Goal: Find specific page/section

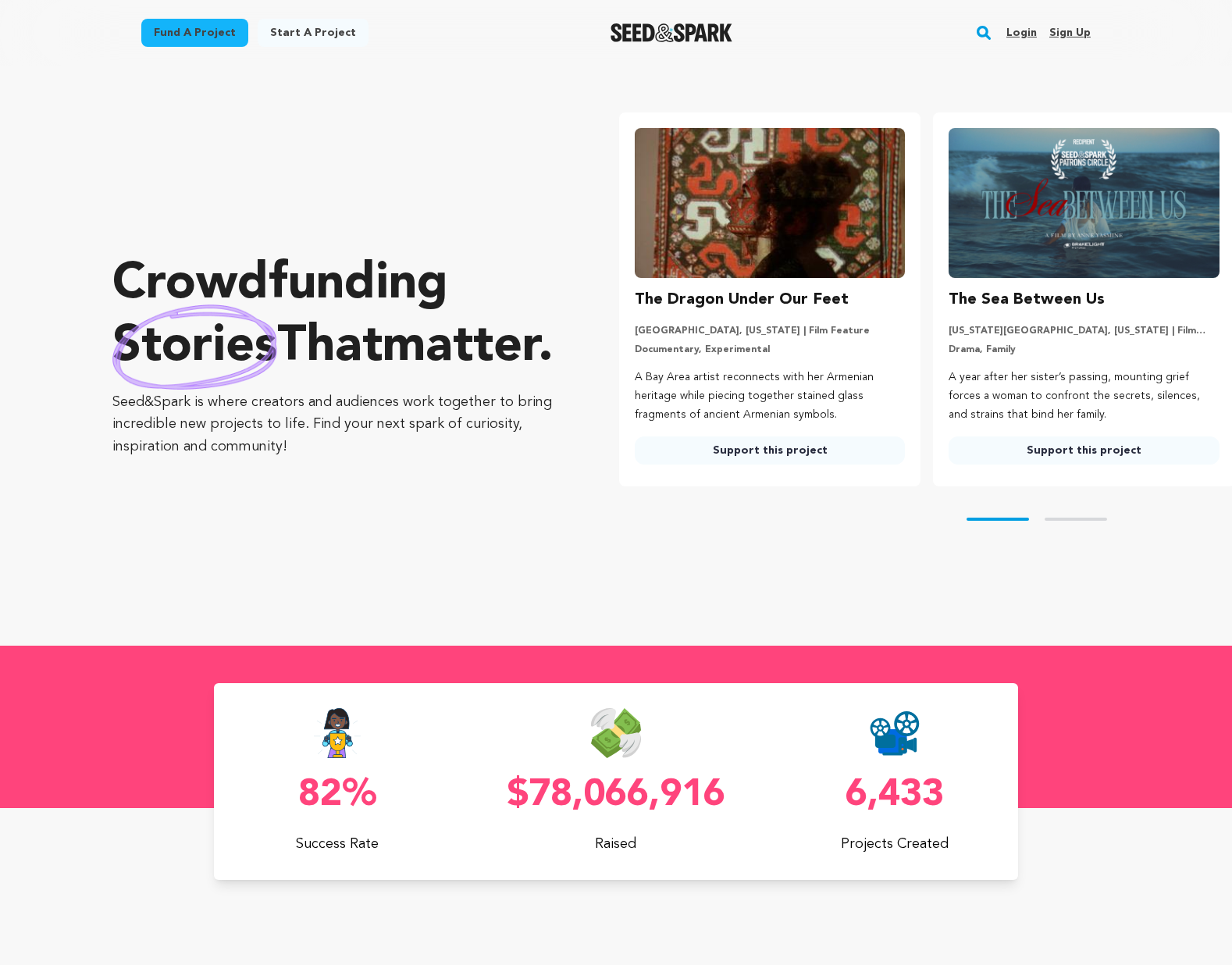
click at [990, 38] on rect "button" at bounding box center [983, 32] width 19 height 19
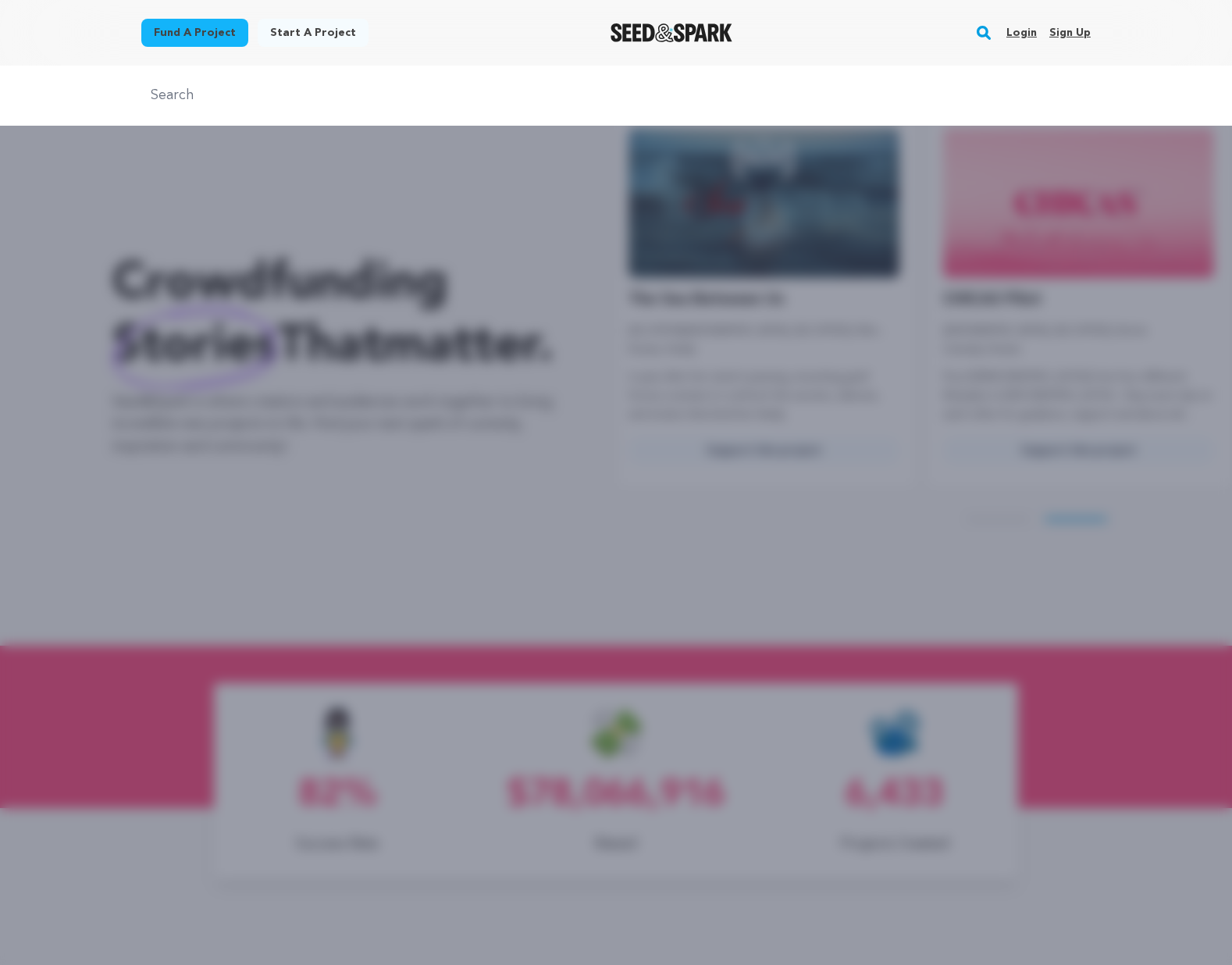
scroll to position [0, 326]
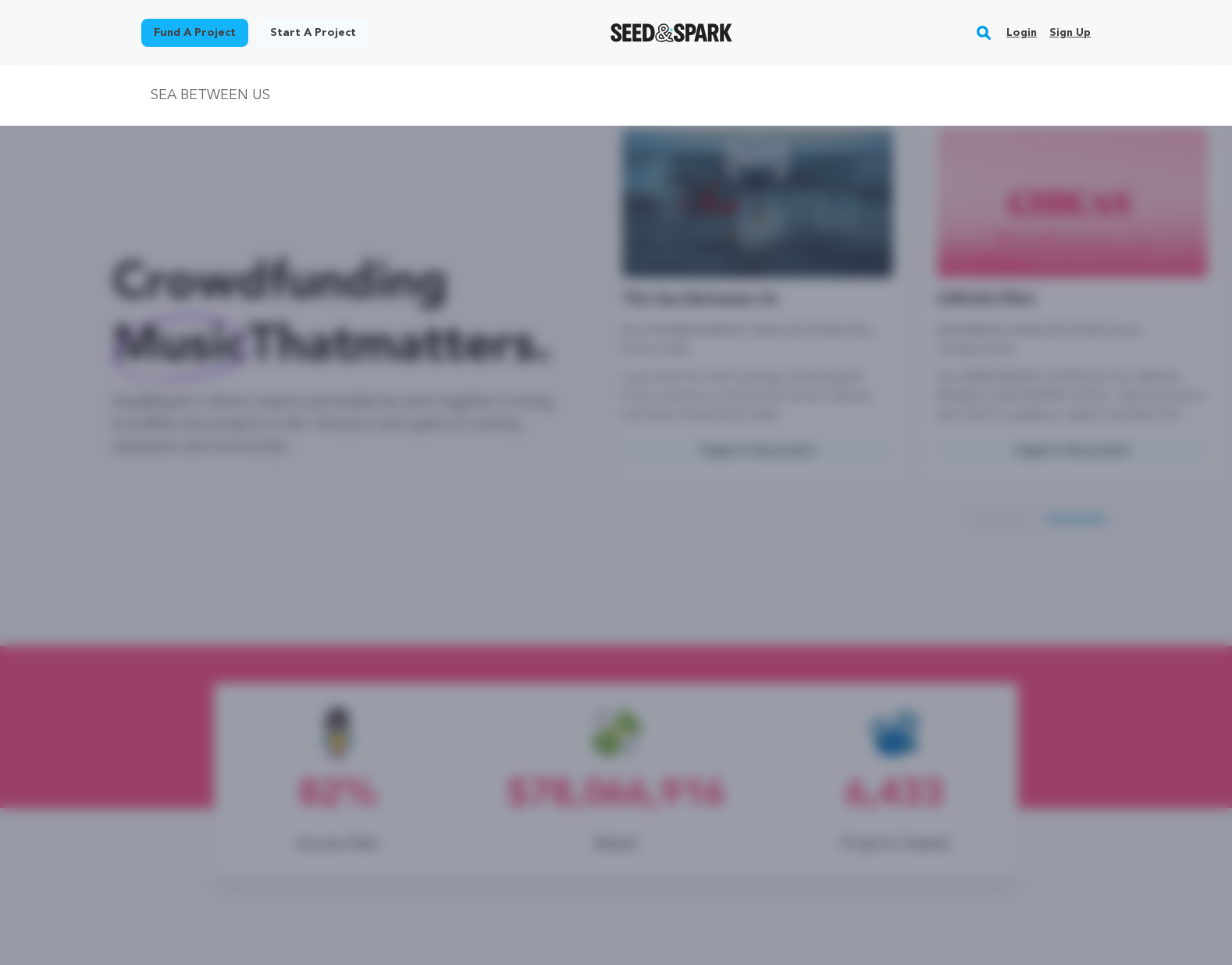
type input "SEA BETWEEN US"
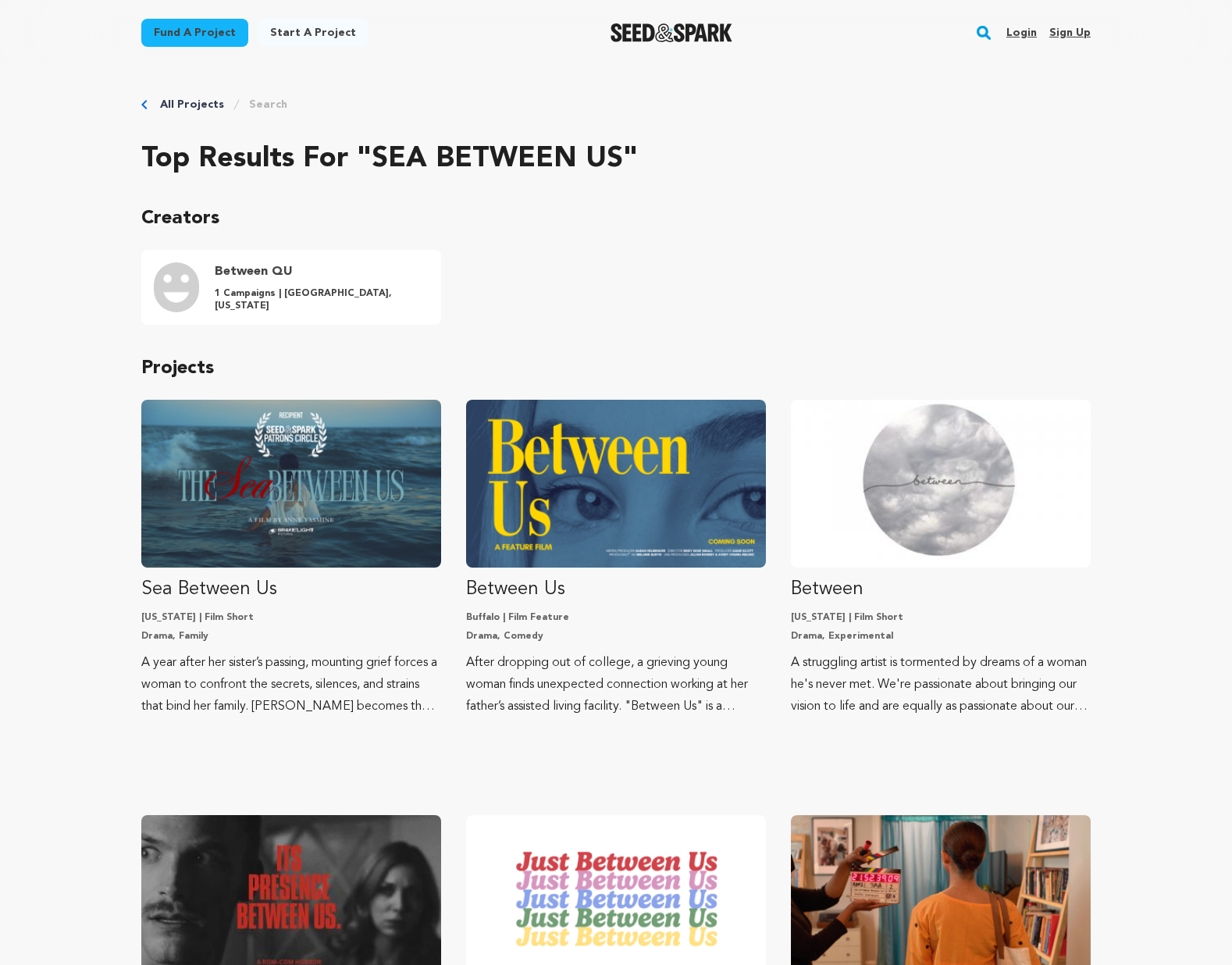
click at [119, 477] on div "All Projects Search Top results for "SEA BETWEEN US" Creators Between QU 1 Camp…" at bounding box center [616, 875] width 1000 height 1619
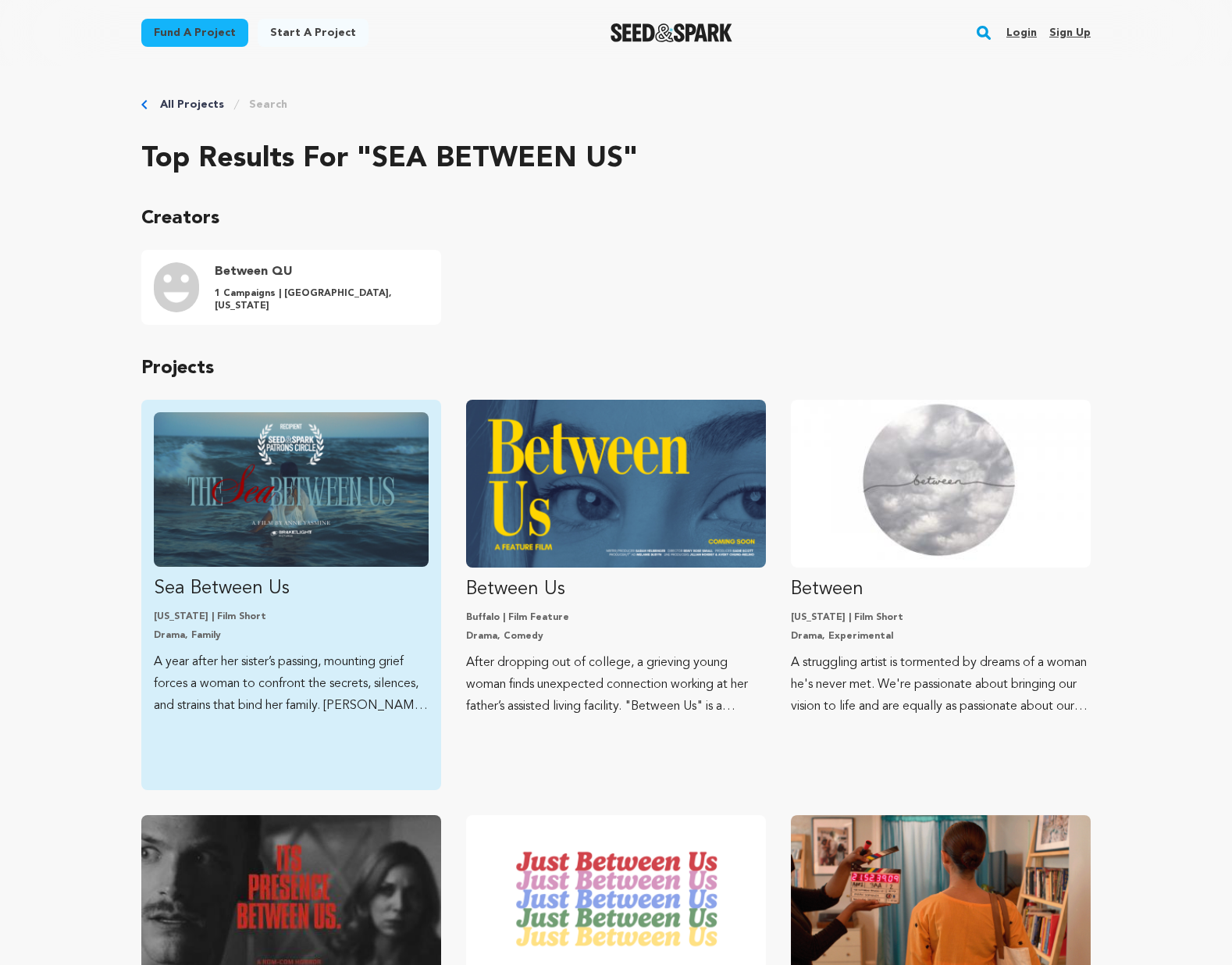
click at [198, 478] on img "Fund Sea Between Us" at bounding box center [291, 489] width 274 height 155
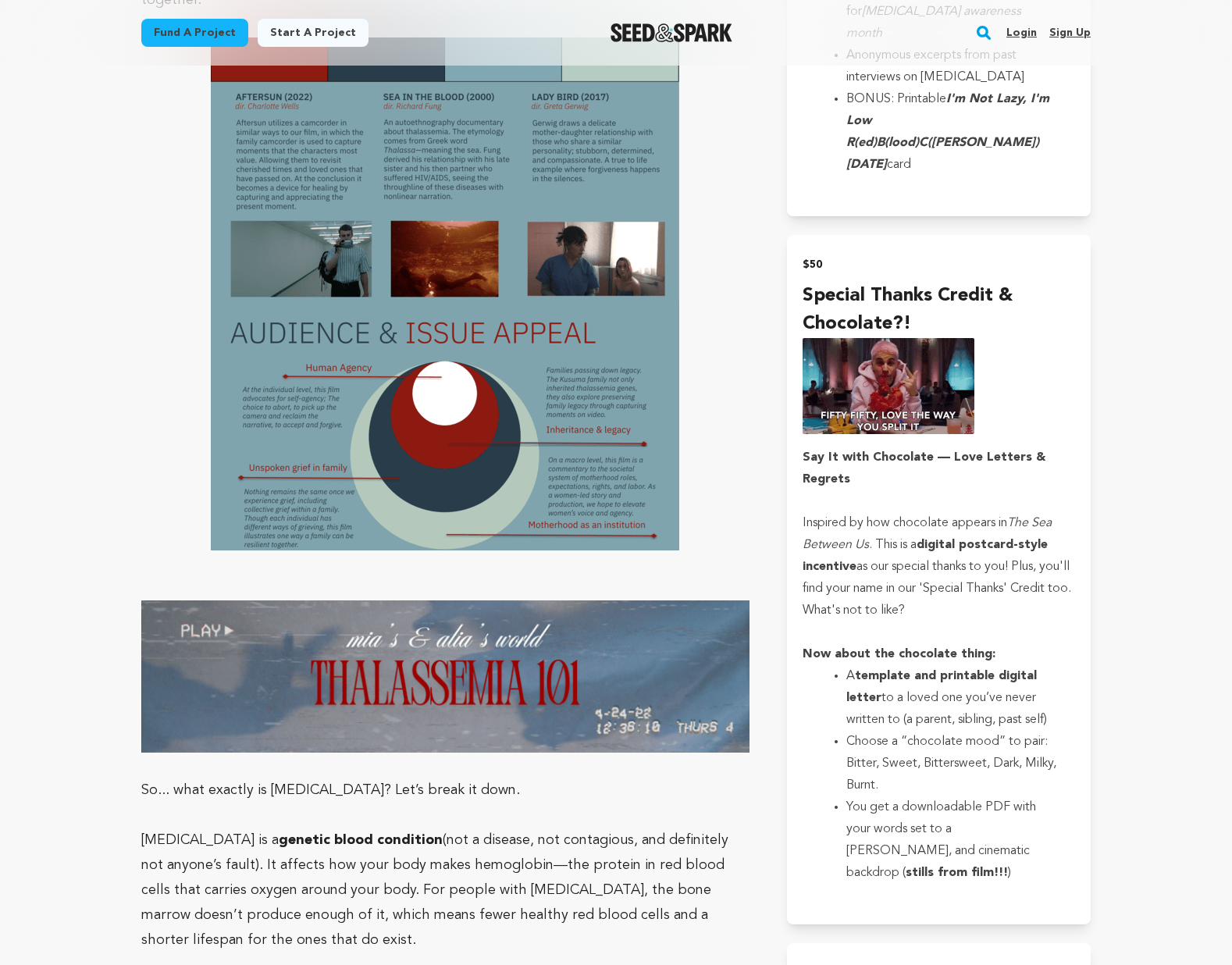
scroll to position [2774, 0]
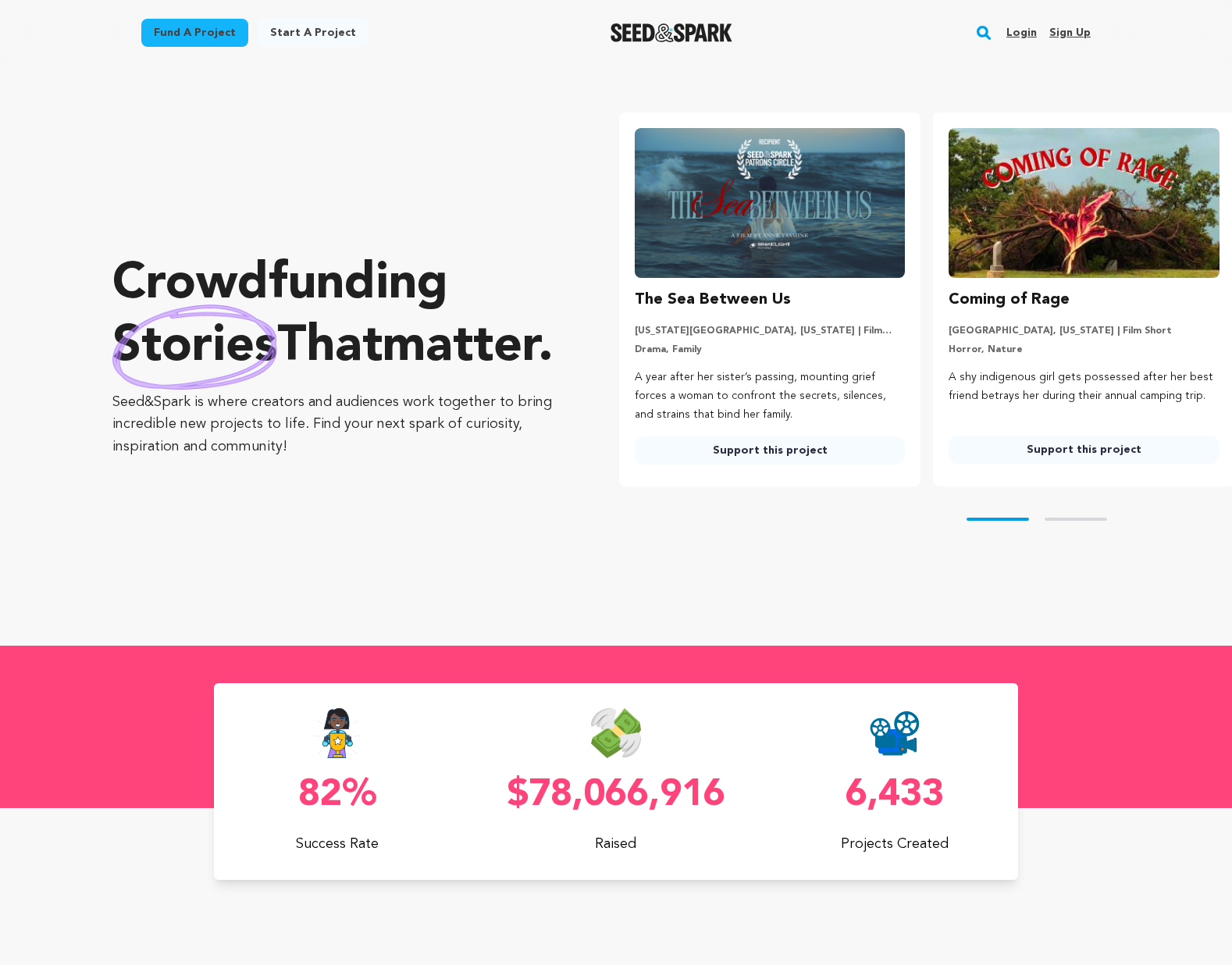
click at [989, 28] on rect "button" at bounding box center [983, 32] width 19 height 19
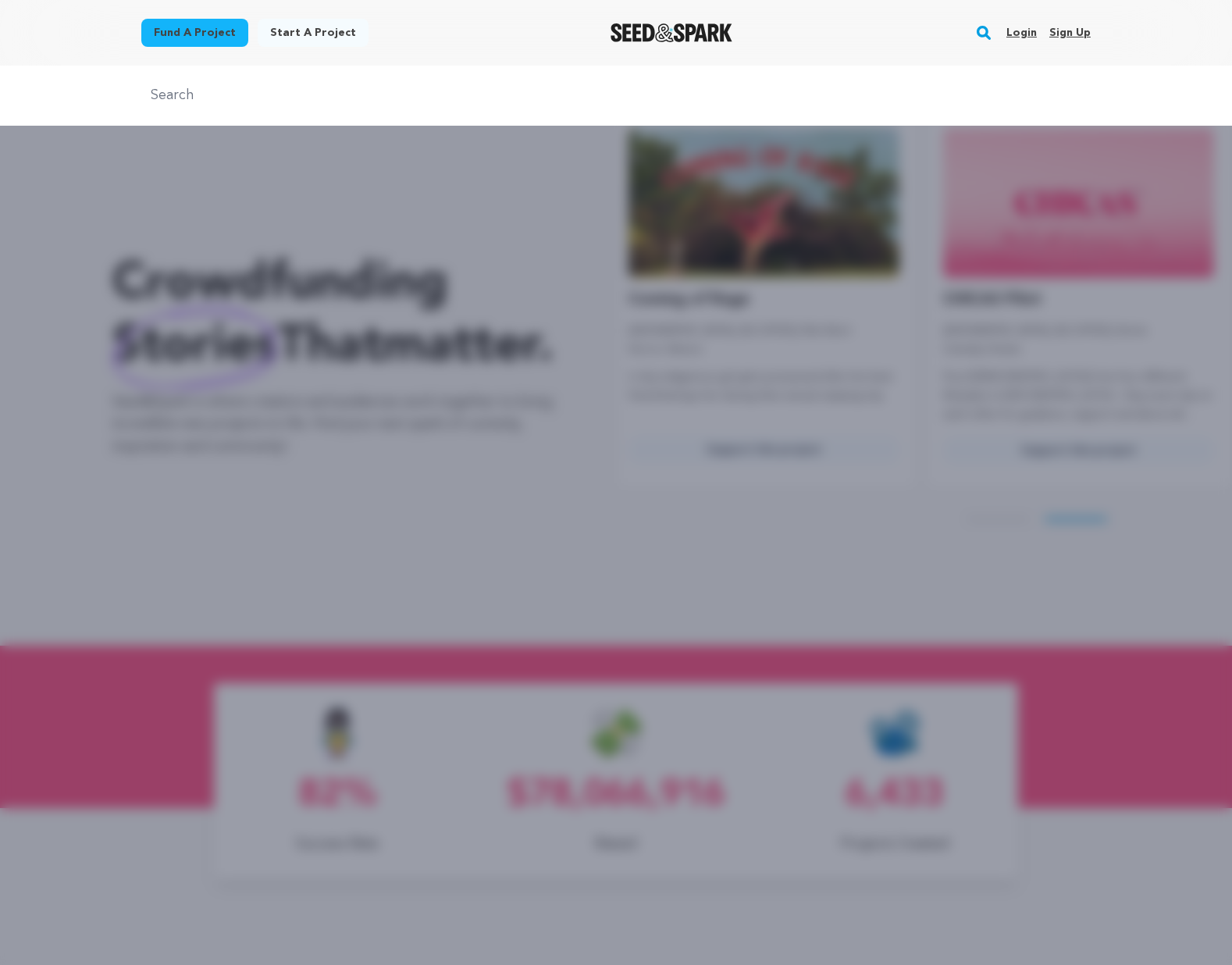
scroll to position [0, 326]
type input "OLAS"
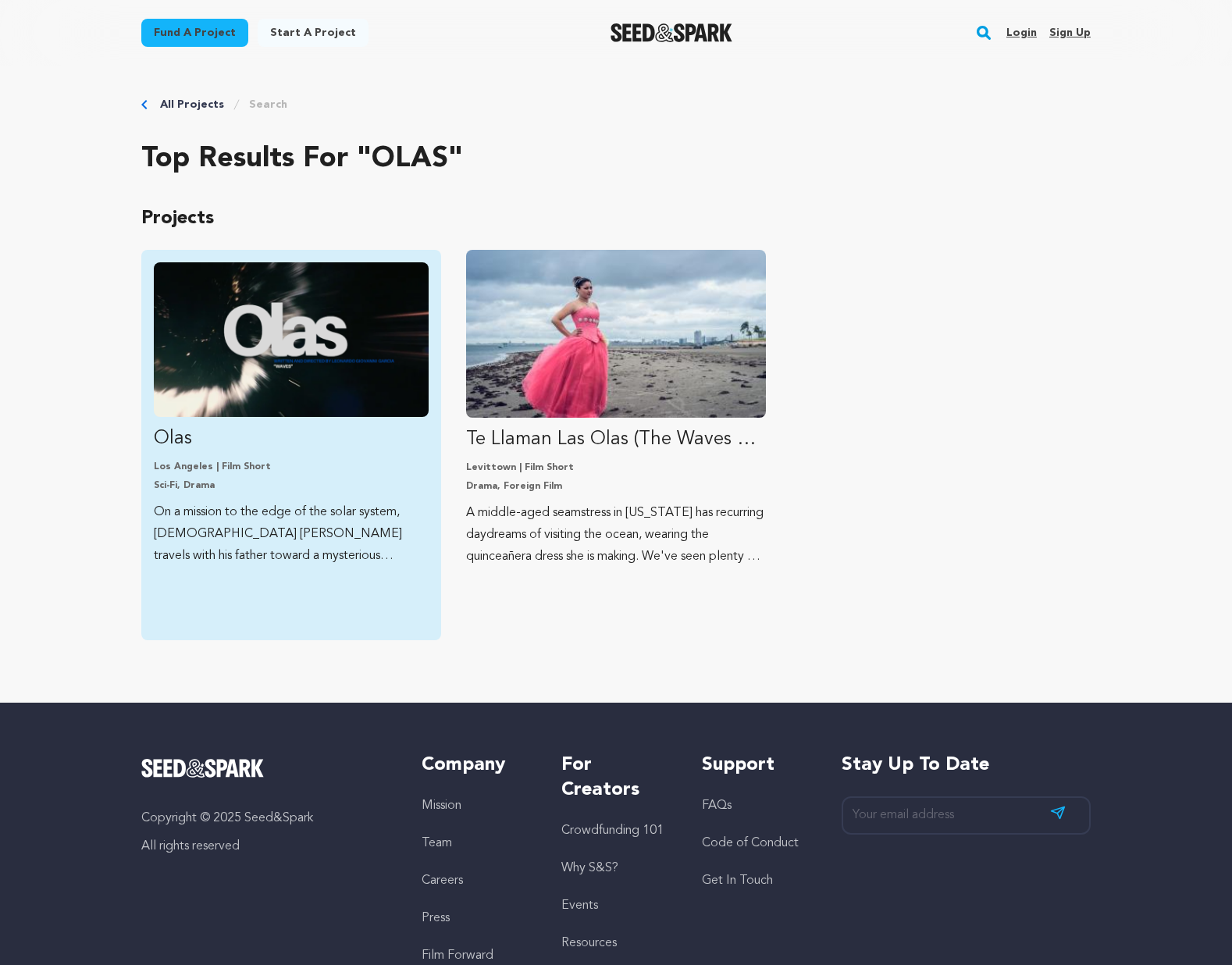
click at [357, 330] on img "Fund Olas" at bounding box center [291, 339] width 274 height 155
